Goal: Task Accomplishment & Management: Manage account settings

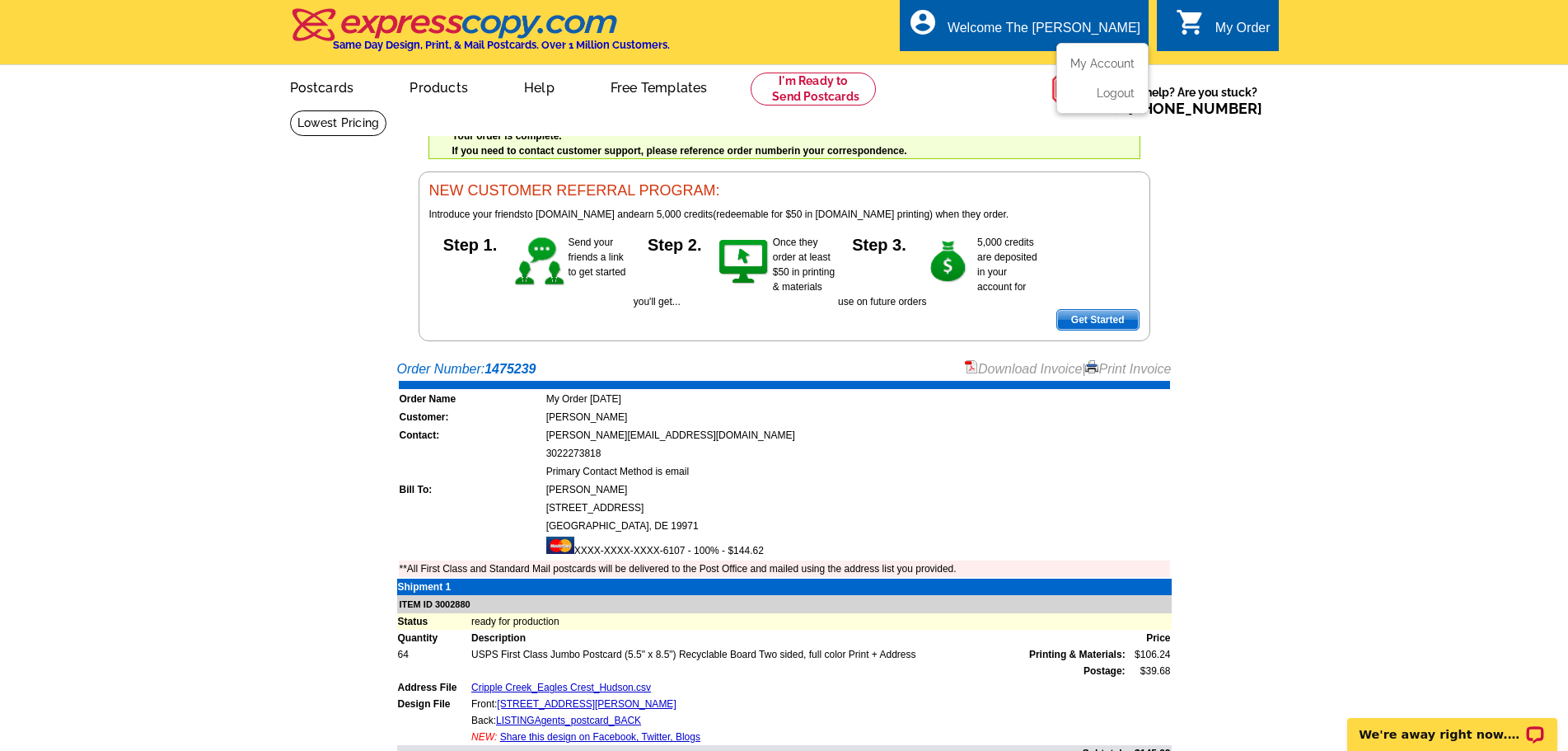
click at [1078, 36] on div "Welcome The [PERSON_NAME]" at bounding box center [1044, 33] width 193 height 23
click at [1097, 68] on link "My Account" at bounding box center [1099, 63] width 70 height 14
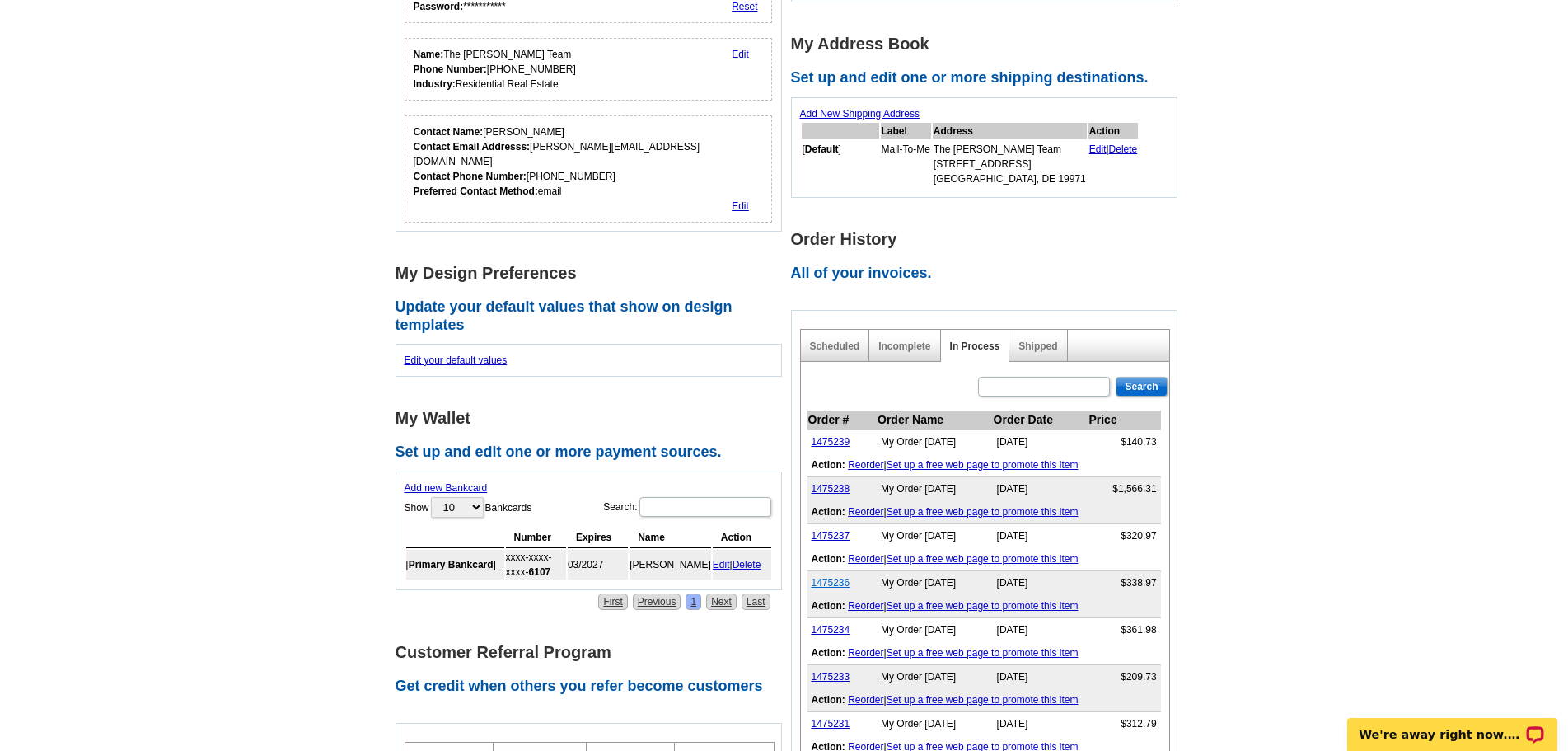
click at [832, 588] on link "1475236" at bounding box center [831, 583] width 39 height 12
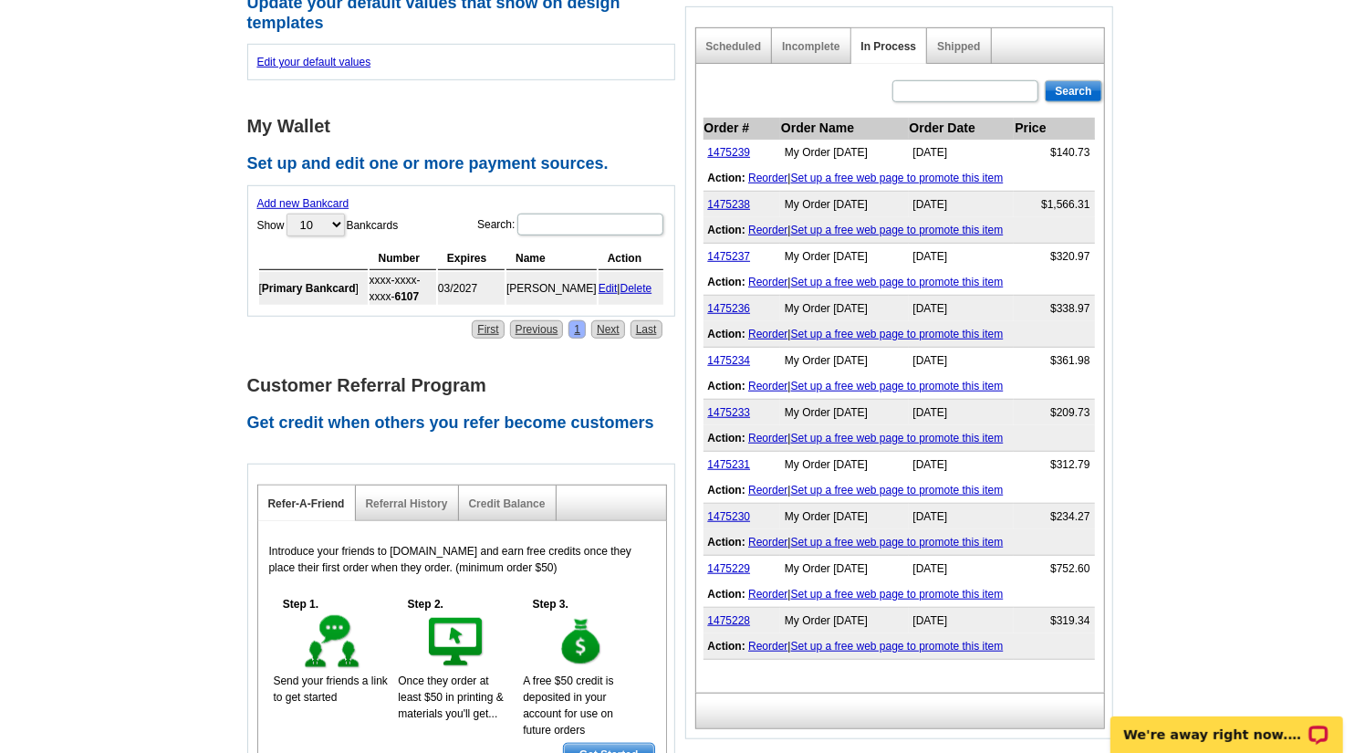
scroll to position [639, 0]
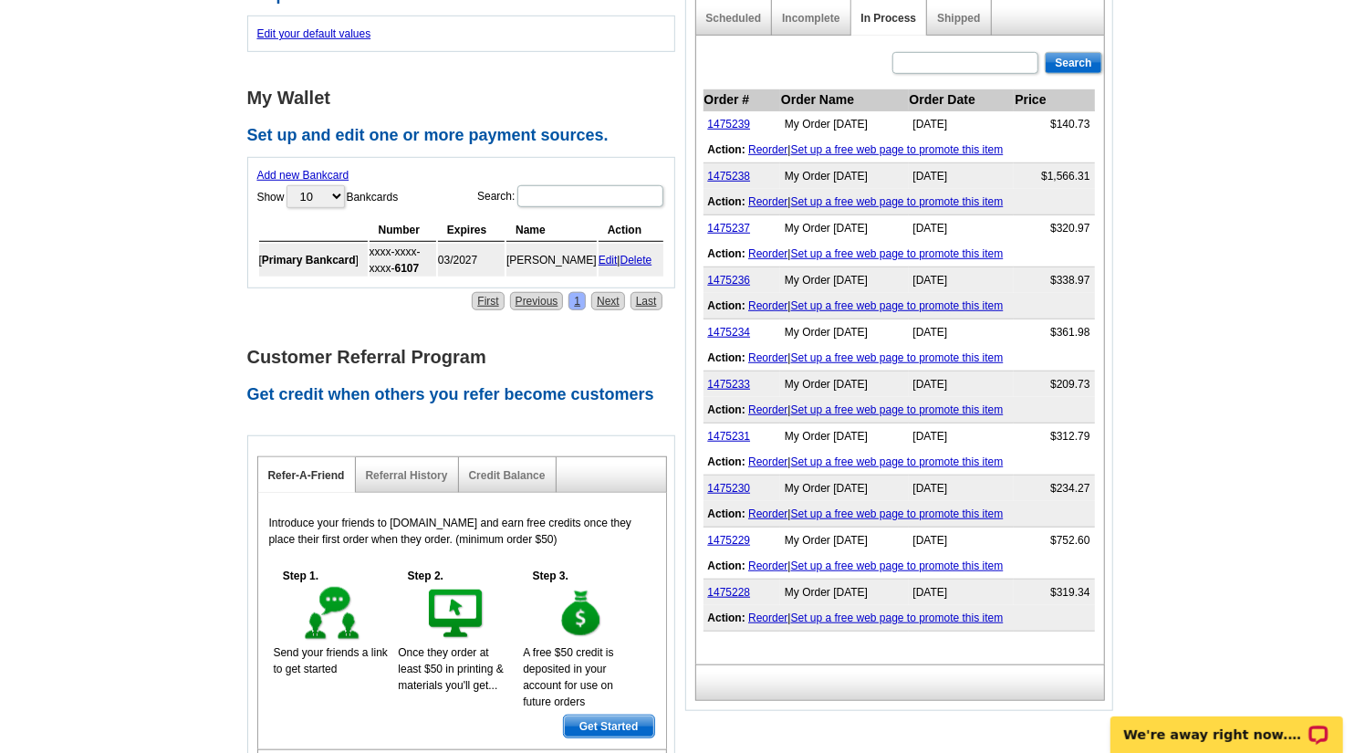
click at [1207, 230] on main "**********" at bounding box center [677, 178] width 1355 height 1391
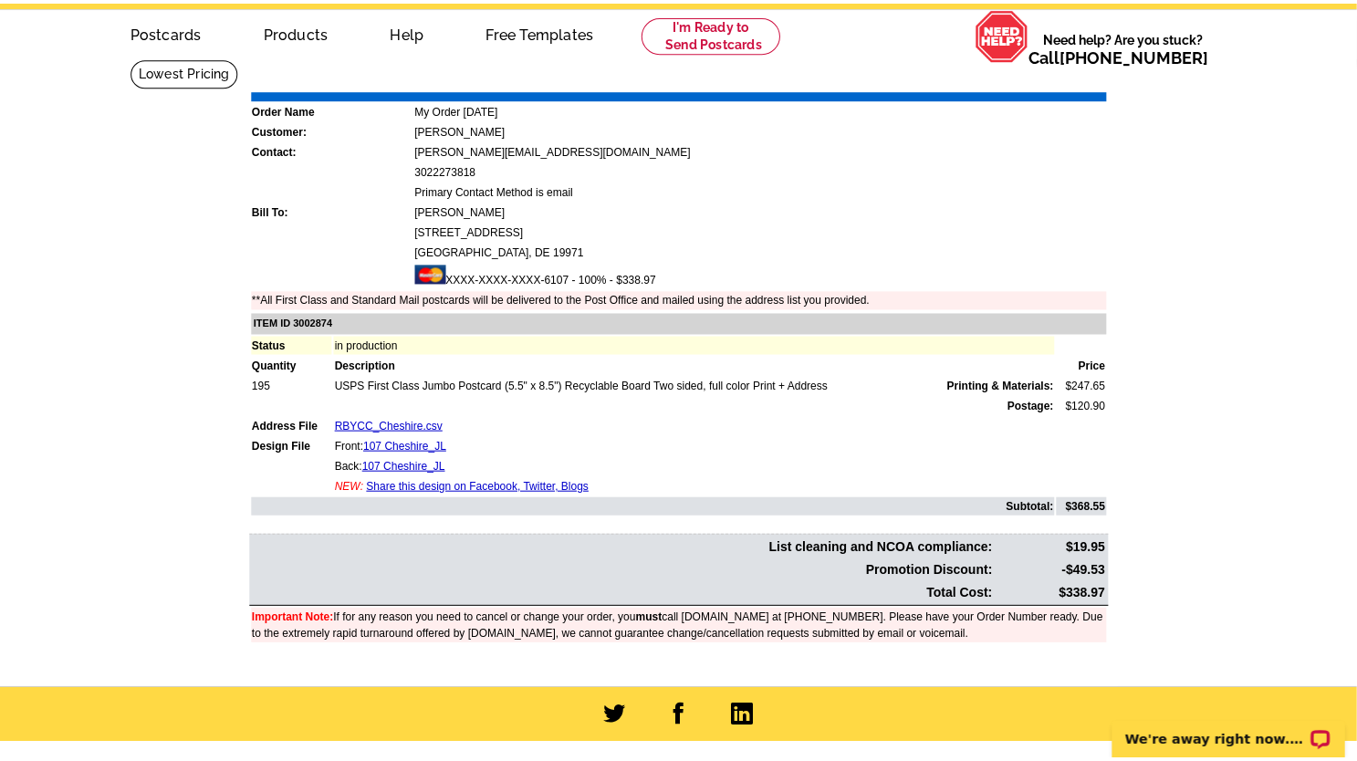
scroll to position [62, 0]
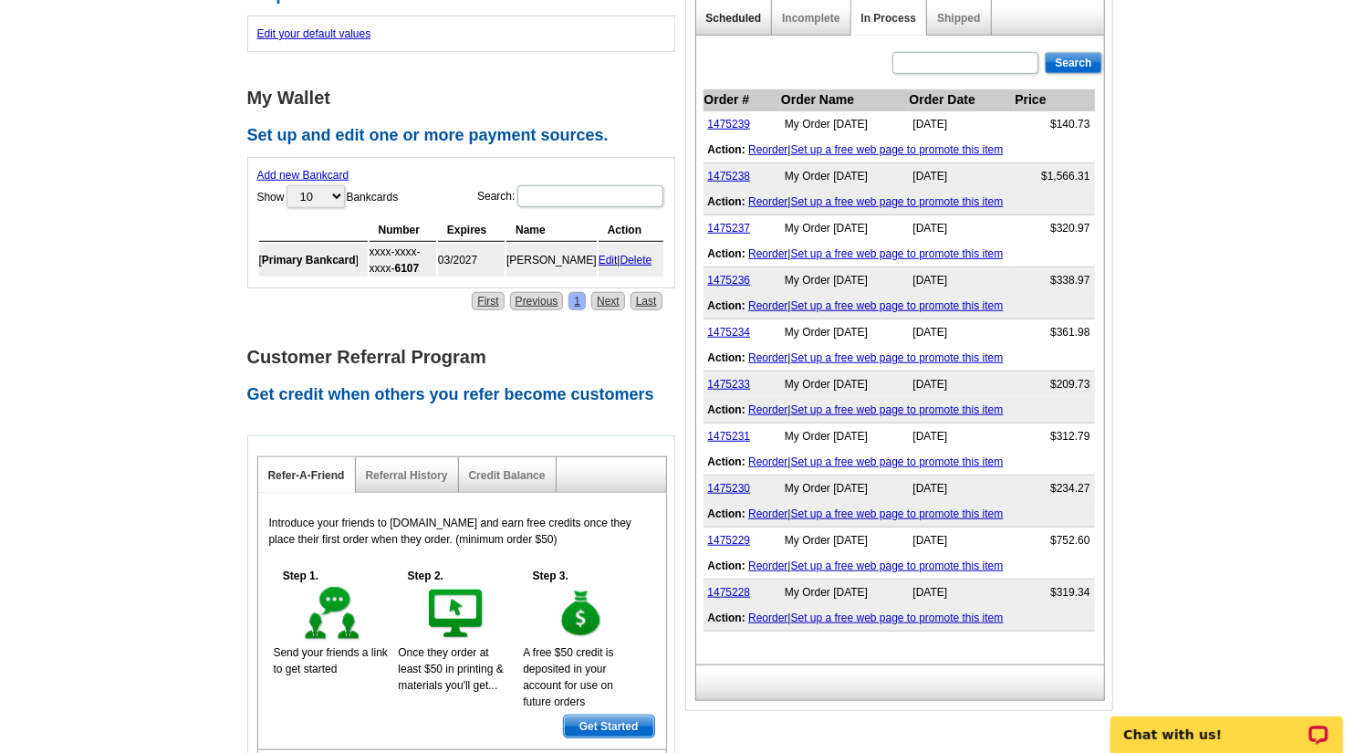
click at [755, 20] on link "Scheduled" at bounding box center [734, 18] width 56 height 13
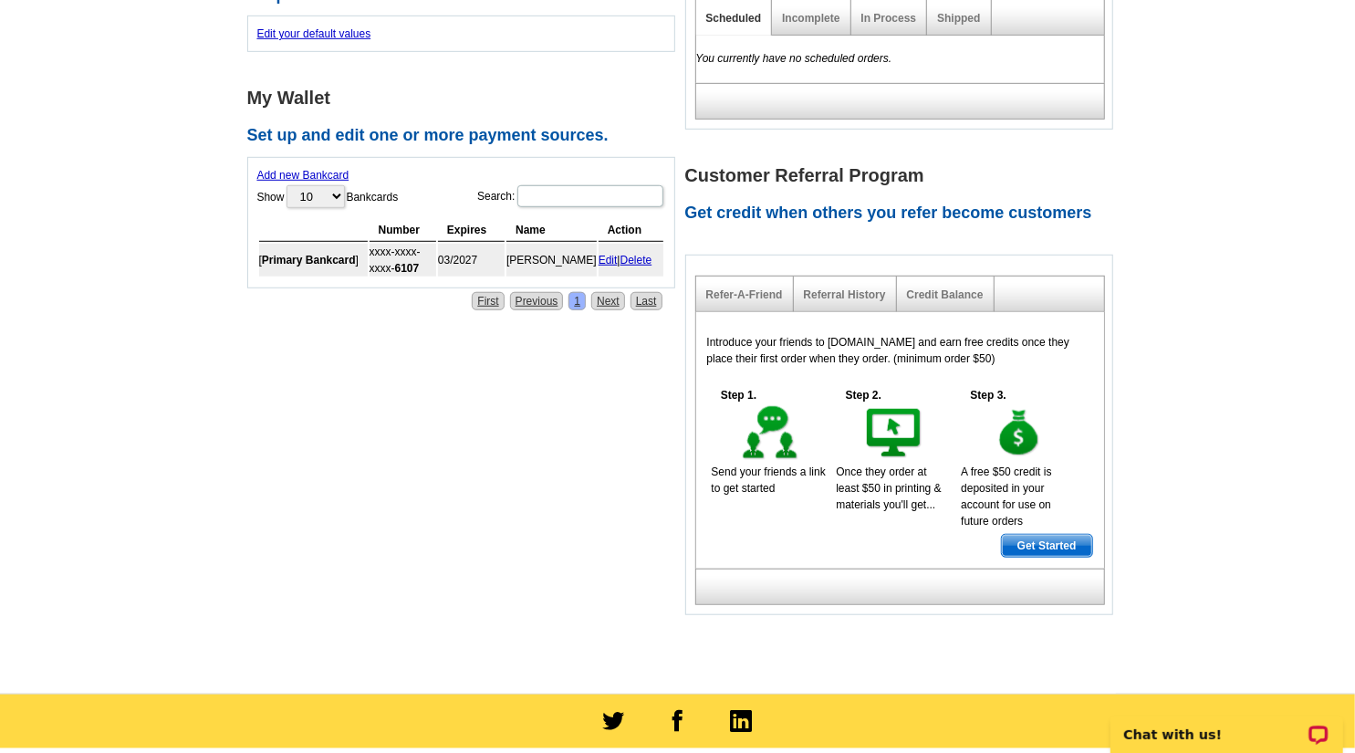
click at [823, 30] on div "Incomplete" at bounding box center [811, 18] width 78 height 36
click at [823, 28] on div "Incomplete" at bounding box center [811, 18] width 78 height 36
click at [821, 23] on link "Incomplete" at bounding box center [810, 18] width 57 height 13
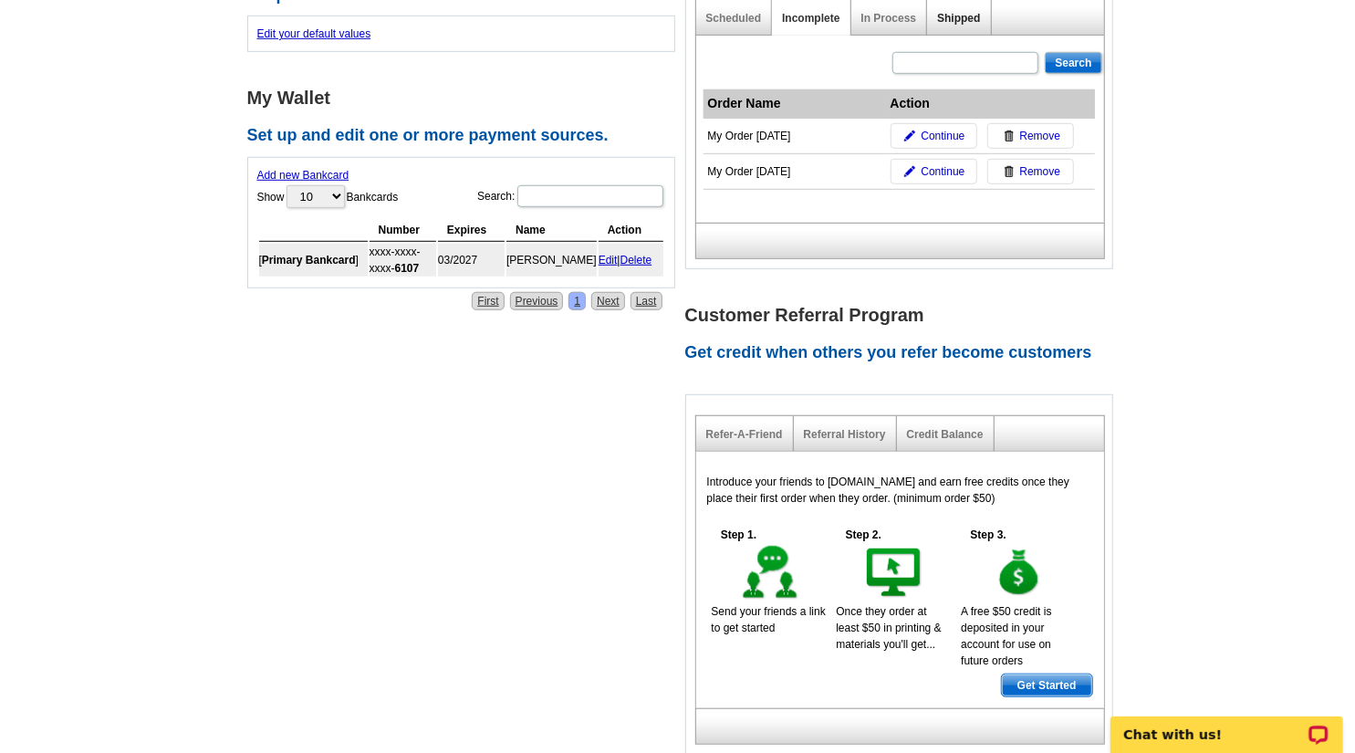
click at [958, 15] on link "Shipped" at bounding box center [958, 18] width 43 height 13
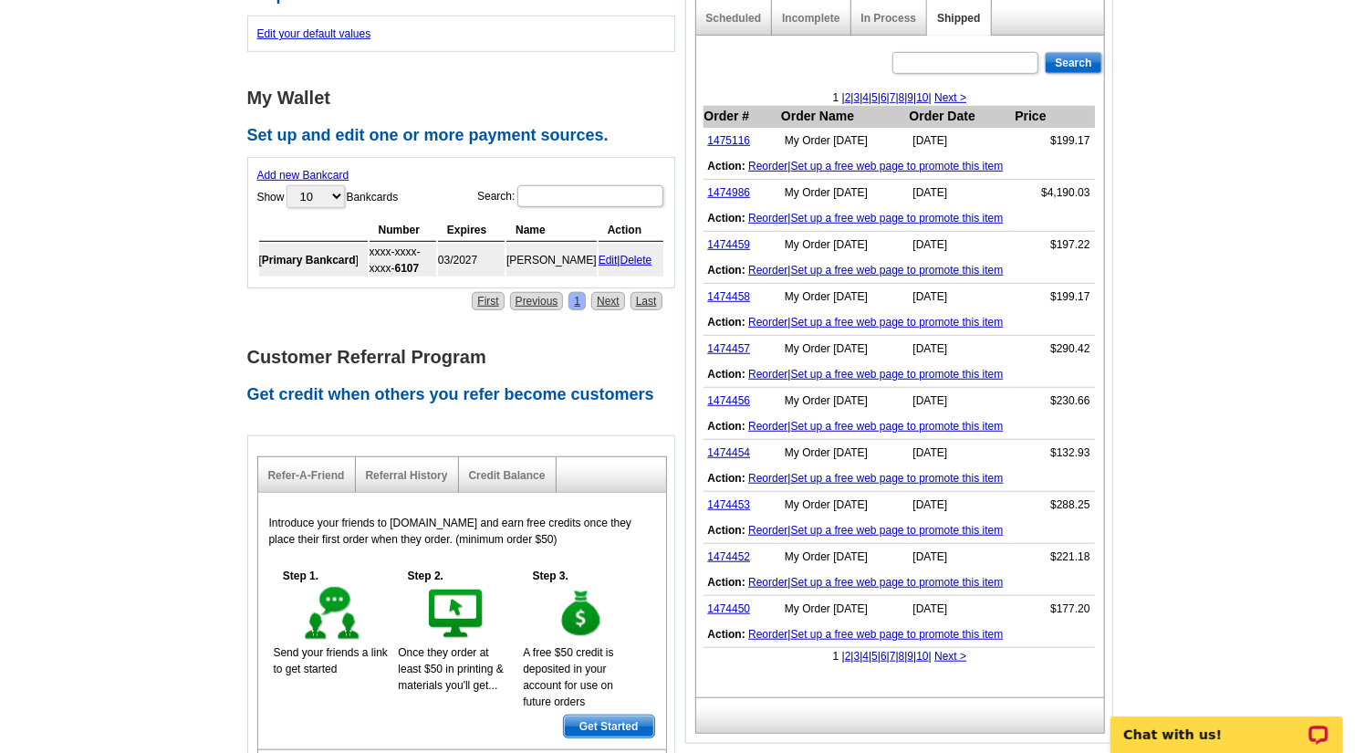
click at [1126, 193] on div "**********" at bounding box center [685, 154] width 885 height 1292
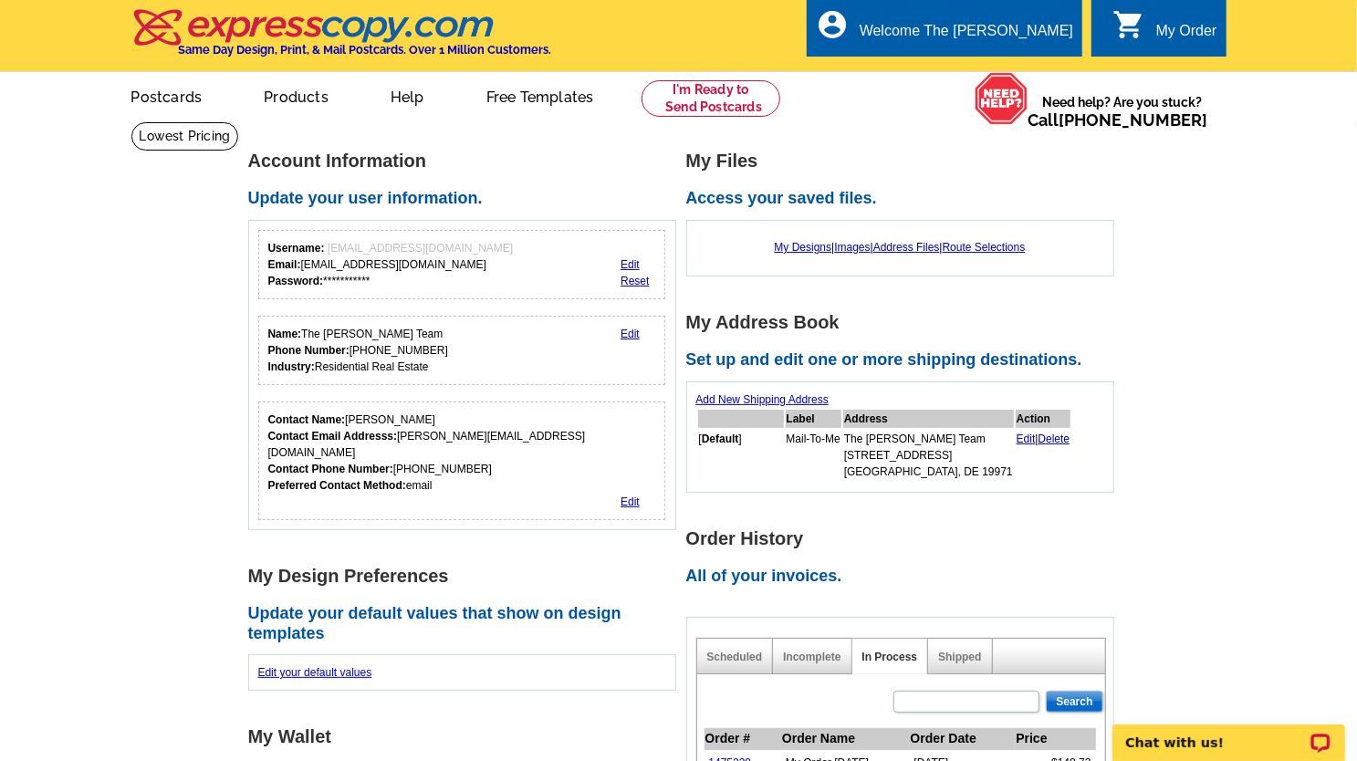
click at [632, 495] on link "Edit" at bounding box center [629, 501] width 19 height 13
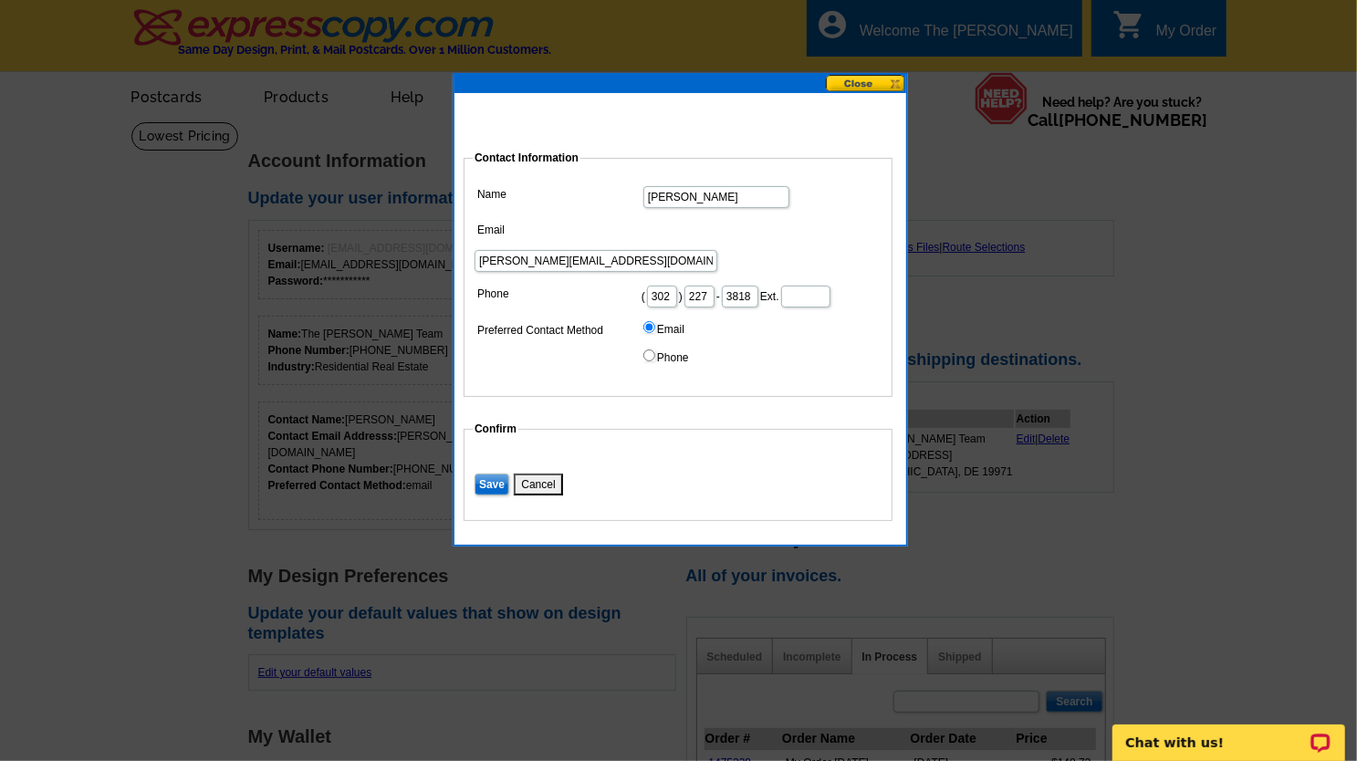
drag, startPoint x: 669, startPoint y: 234, endPoint x: 621, endPoint y: 234, distance: 47.5
click at [635, 235] on dl "Name Beth Email beth@debbiereed.com Phone ( 302 ) 227 - 3818 Ext. Preferred Con…" at bounding box center [678, 278] width 411 height 192
type input "marketing@debbiereed.com"
click at [478, 488] on input "Save" at bounding box center [491, 485] width 35 height 22
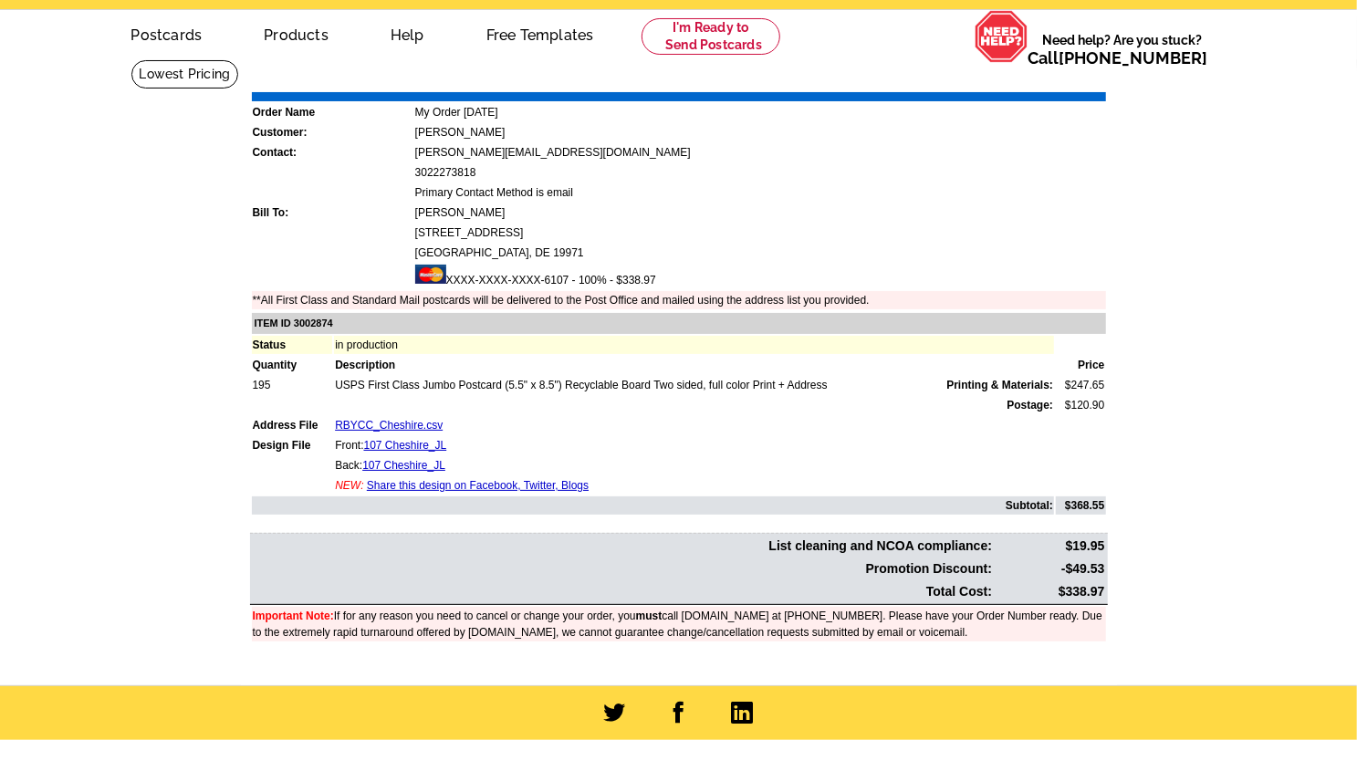
scroll to position [62, 0]
